Goal: Task Accomplishment & Management: Manage account settings

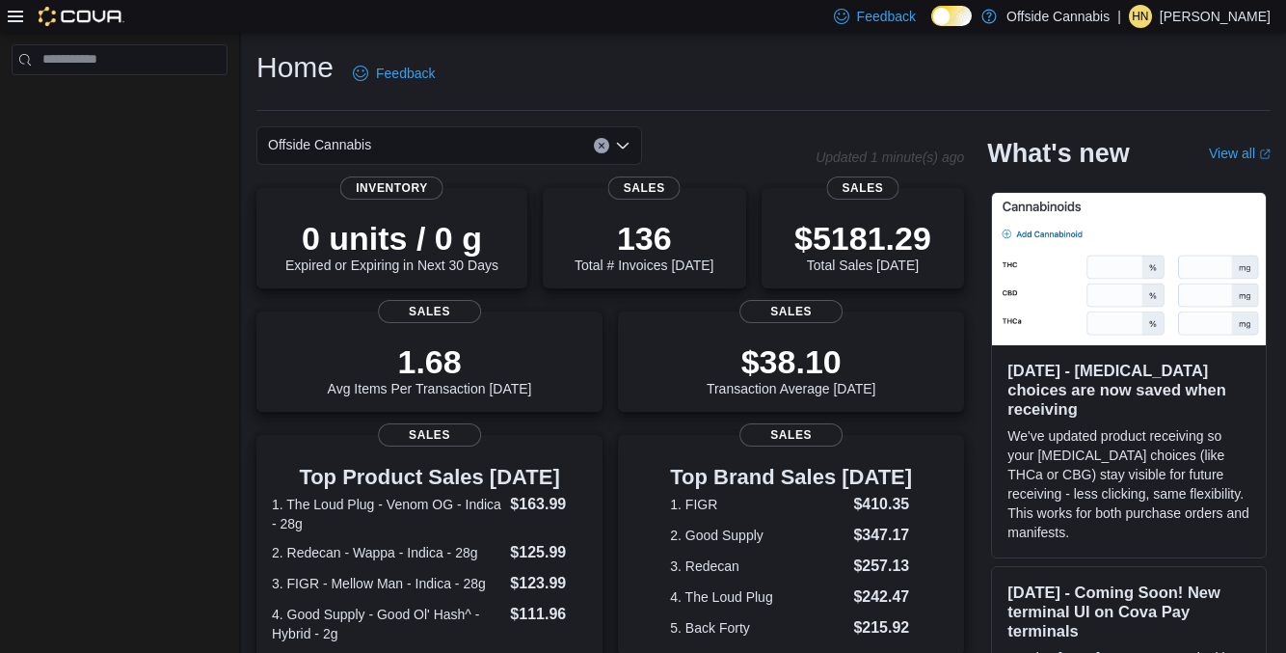
click at [1208, 21] on p "[PERSON_NAME]" at bounding box center [1215, 16] width 111 height 23
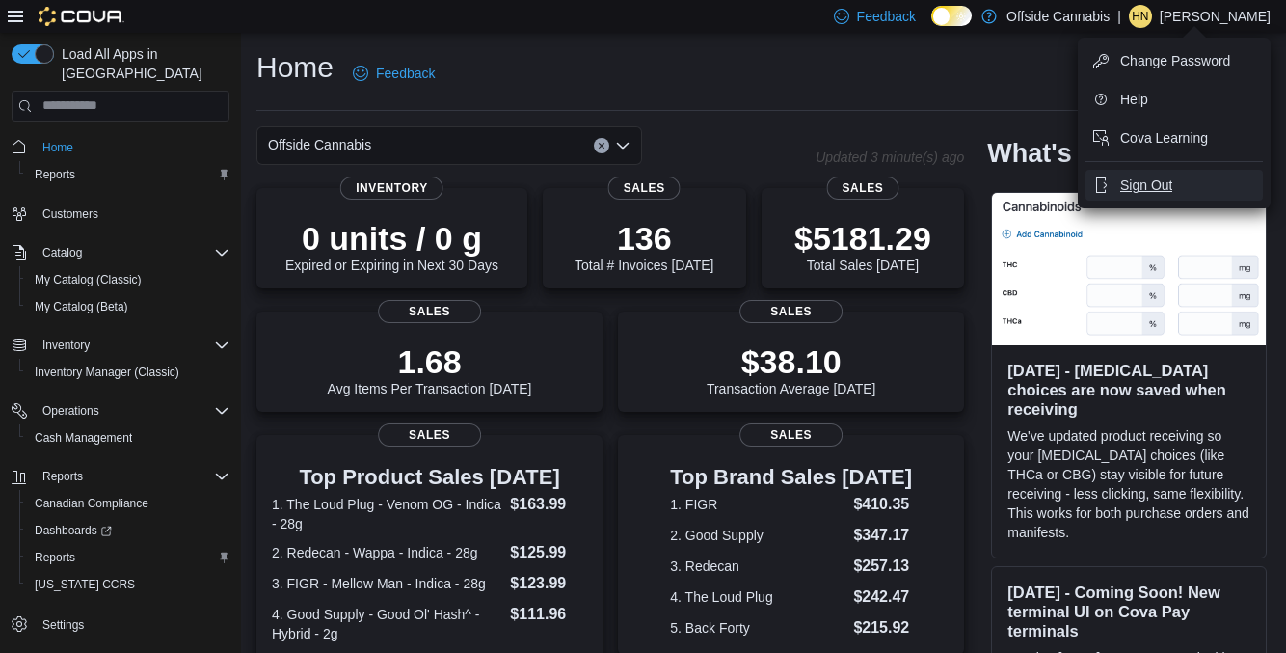
click at [1161, 177] on span "Sign Out" at bounding box center [1146, 184] width 52 height 19
